Goal: Task Accomplishment & Management: Manage account settings

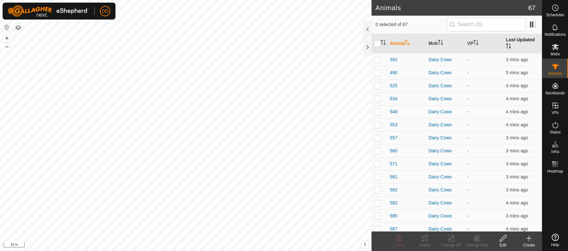
click at [528, 38] on th "Last Updated" at bounding box center [522, 44] width 39 height 20
click at [516, 41] on th "Last Updated" at bounding box center [522, 44] width 39 height 20
click at [520, 39] on th "Last Updated" at bounding box center [522, 44] width 39 height 20
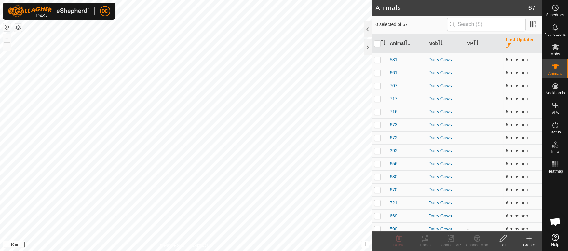
click at [520, 39] on th "Last Updated" at bounding box center [522, 44] width 39 height 20
click at [531, 243] on div "Create" at bounding box center [529, 245] width 26 height 6
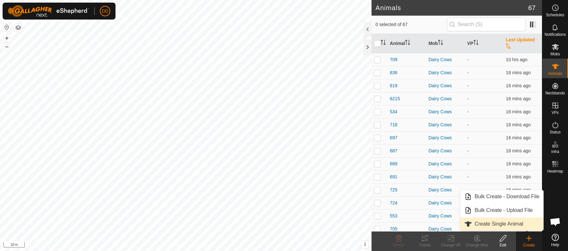
click at [503, 225] on link "Create Single Animal" at bounding box center [501, 223] width 83 height 13
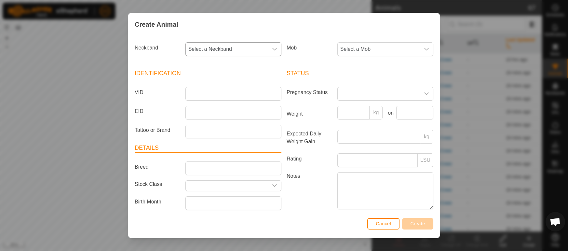
click at [200, 51] on span "Select a Neckband" at bounding box center [227, 49] width 82 height 13
type input "1843"
click at [201, 98] on li "3783391843" at bounding box center [233, 96] width 95 height 13
click at [201, 94] on input "VID" at bounding box center [233, 94] width 96 height 14
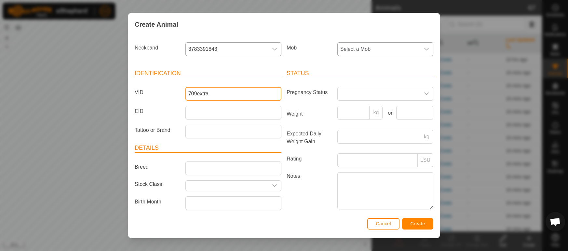
type input "709extra"
click at [393, 51] on span "Select a Mob" at bounding box center [378, 49] width 82 height 13
click at [357, 97] on li "Dairy Cows" at bounding box center [385, 96] width 95 height 13
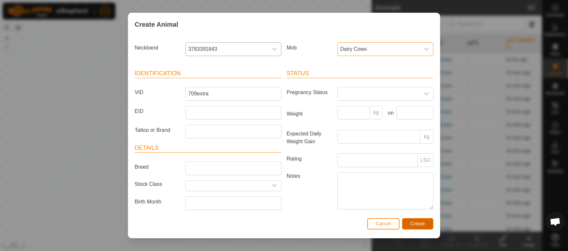
click at [425, 221] on button "Create" at bounding box center [417, 223] width 31 height 11
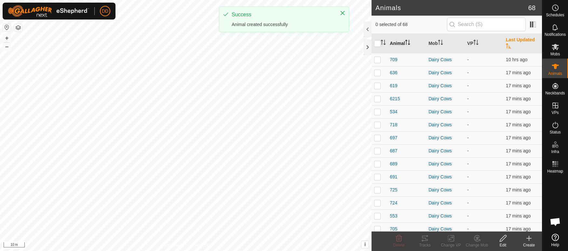
click at [398, 41] on th "Animal" at bounding box center [406, 44] width 39 height 20
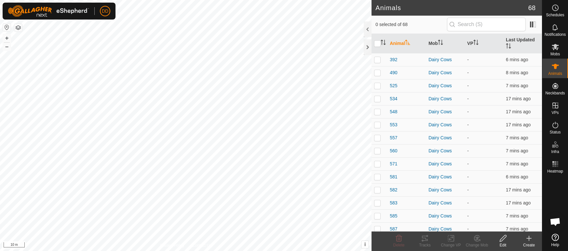
click at [395, 41] on th "Animal" at bounding box center [406, 44] width 39 height 20
click at [376, 83] on p-checkbox at bounding box center [377, 85] width 7 height 5
click at [476, 238] on icon at bounding box center [477, 237] width 5 height 3
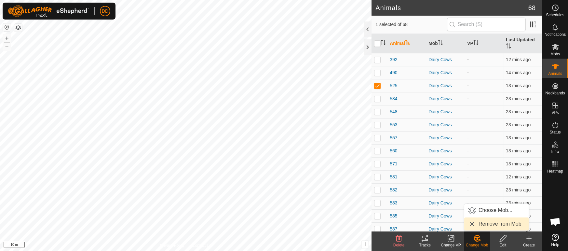
click at [484, 222] on link "Remove from Mob" at bounding box center [496, 223] width 64 height 13
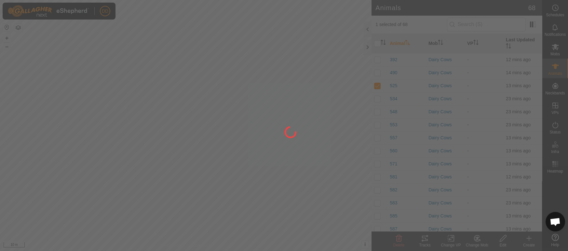
checkbox input "false"
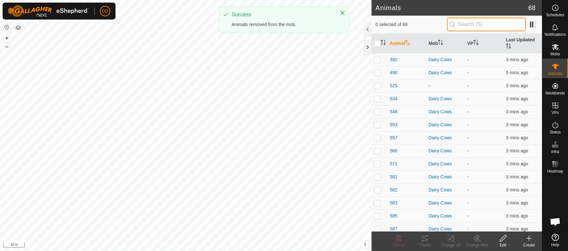
click at [459, 23] on input "text" at bounding box center [486, 25] width 79 height 14
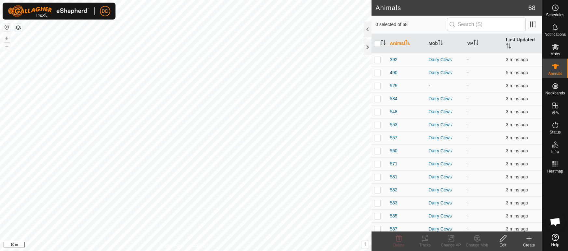
click at [527, 40] on th "Last Updated" at bounding box center [522, 44] width 39 height 20
click at [378, 57] on p-checkbox at bounding box center [377, 59] width 7 height 5
click at [472, 244] on div "Change Mob" at bounding box center [477, 245] width 26 height 6
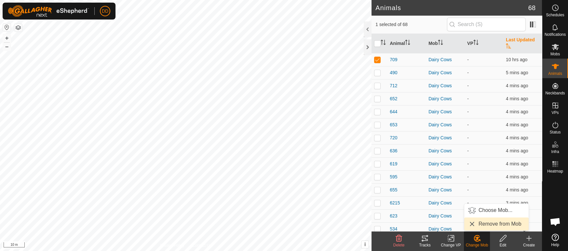
click at [475, 224] on link "Remove from Mob" at bounding box center [496, 223] width 64 height 13
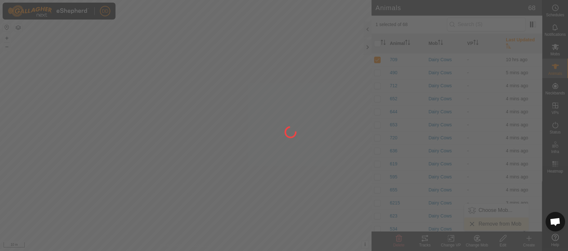
checkbox input "false"
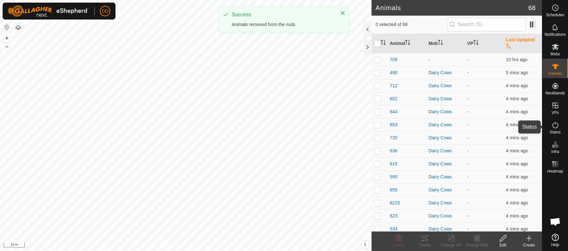
click at [556, 129] on es-activation-svg-icon at bounding box center [555, 125] width 12 height 10
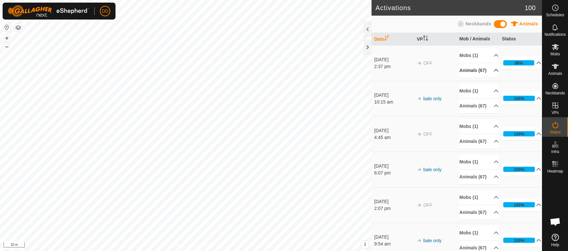
click at [481, 71] on p-accordion-header "Animals (67)" at bounding box center [478, 70] width 39 height 15
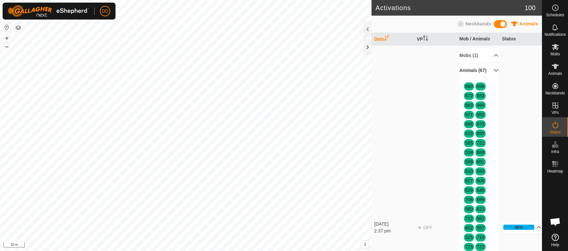
click at [489, 71] on p-accordion-header "Animals (67)" at bounding box center [478, 70] width 39 height 15
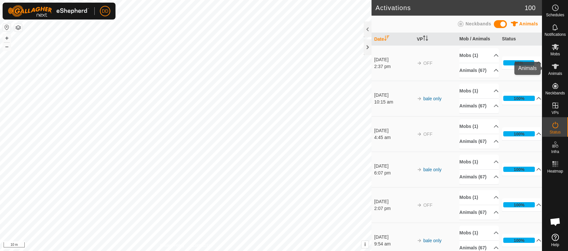
click at [556, 68] on icon at bounding box center [554, 66] width 7 height 5
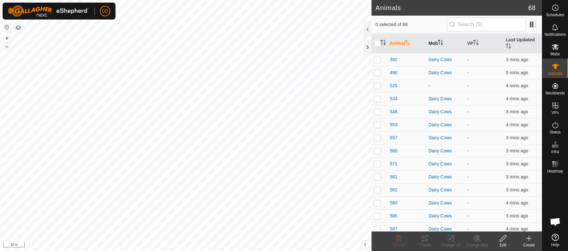
click at [436, 39] on th "Mob" at bounding box center [445, 44] width 39 height 20
click at [507, 39] on th "Last Updated" at bounding box center [522, 44] width 39 height 20
